Goal: Transaction & Acquisition: Purchase product/service

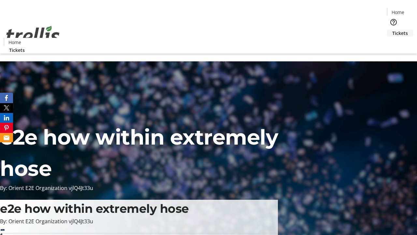
click at [392, 30] on span "Tickets" at bounding box center [400, 33] width 16 height 7
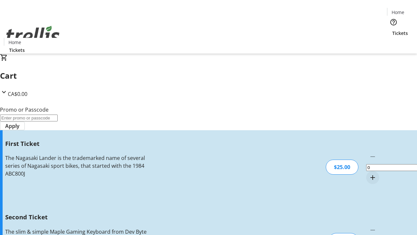
click at [369, 173] on mat-icon "Increment by one" at bounding box center [373, 177] width 8 height 8
type input "1"
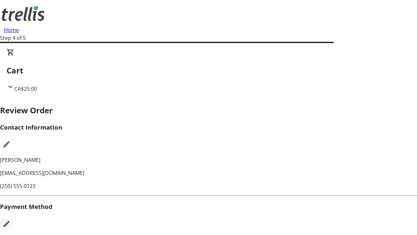
click at [10, 220] on mat-icon "Edit Payment Method" at bounding box center [7, 224] width 8 height 8
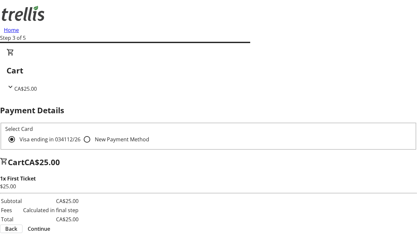
click at [81, 133] on input "New Payment Method" at bounding box center [87, 139] width 13 height 13
radio input "true"
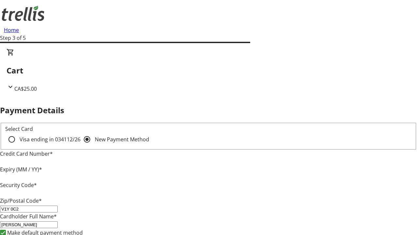
type input "V1Y 0C2"
